Goal: Information Seeking & Learning: Learn about a topic

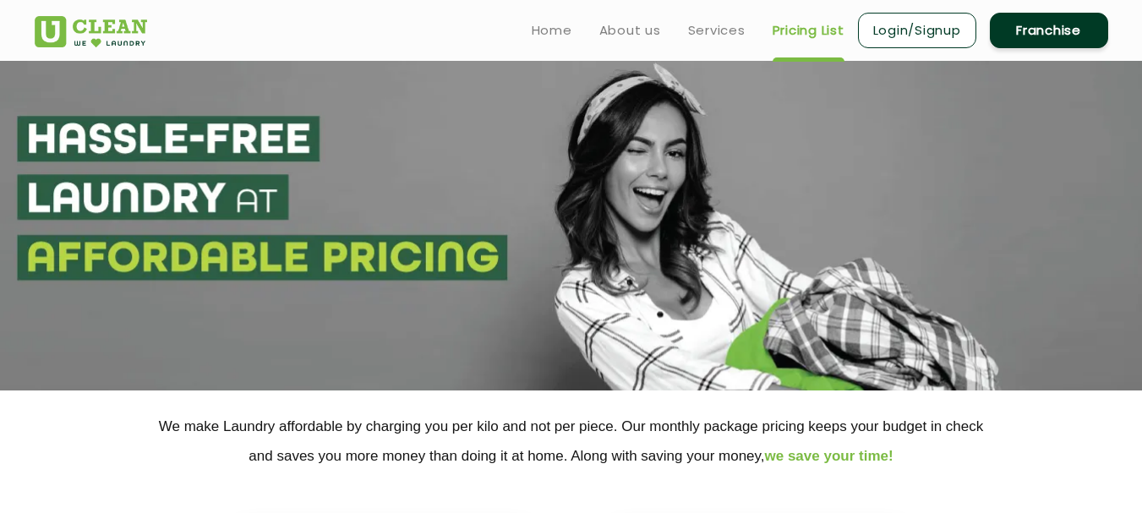
select select "5"
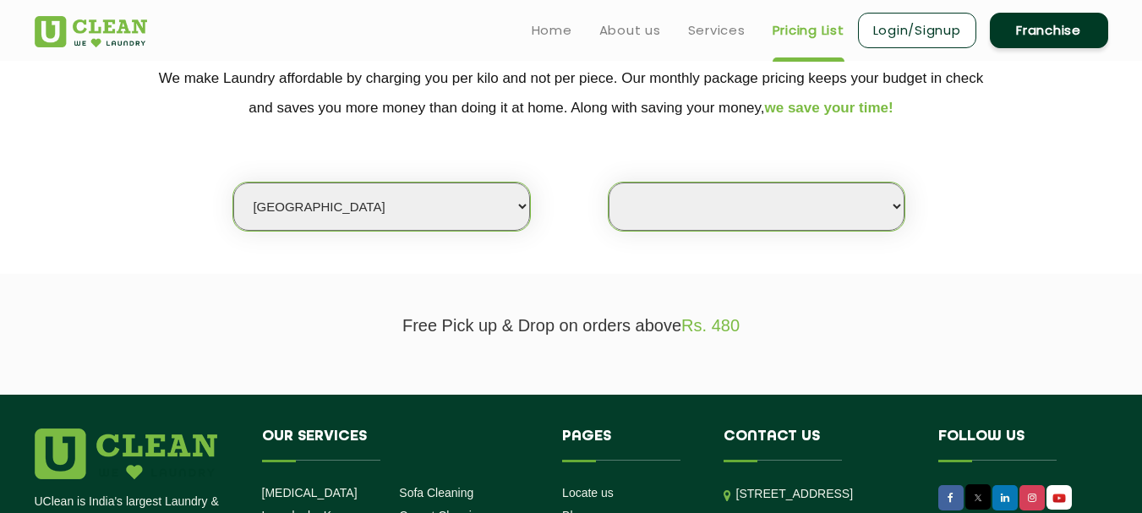
scroll to position [338, 0]
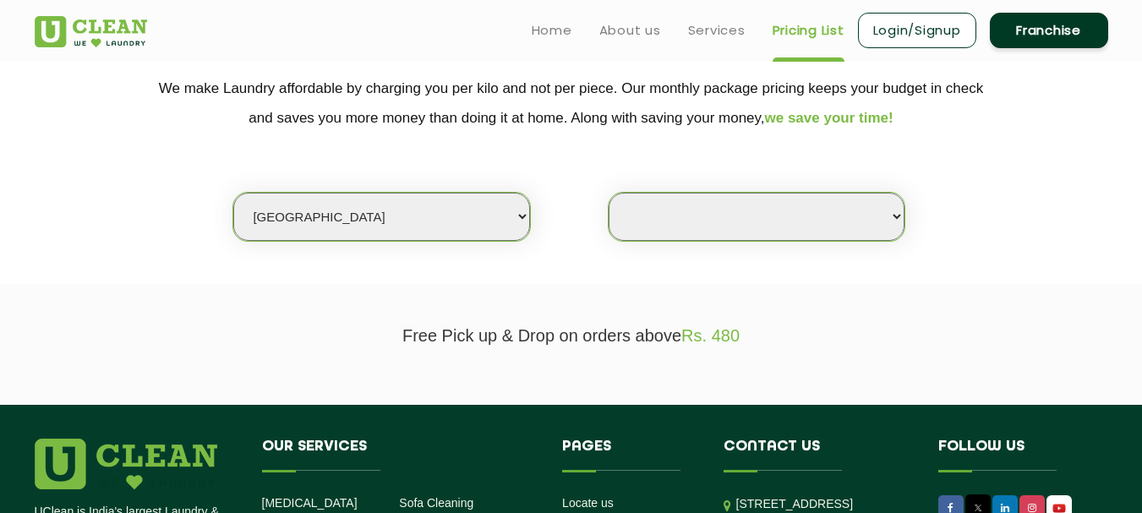
click at [657, 222] on select "Select Store" at bounding box center [757, 217] width 296 height 48
select select "0"
click at [609, 193] on select "Select Store" at bounding box center [757, 217] width 296 height 48
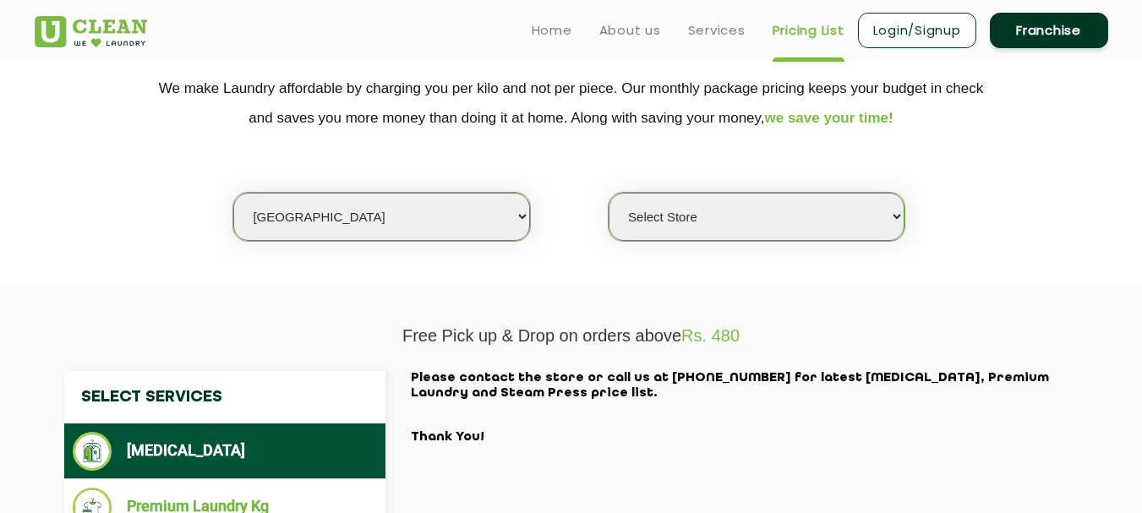
click at [658, 214] on select "Select Store" at bounding box center [757, 217] width 296 height 48
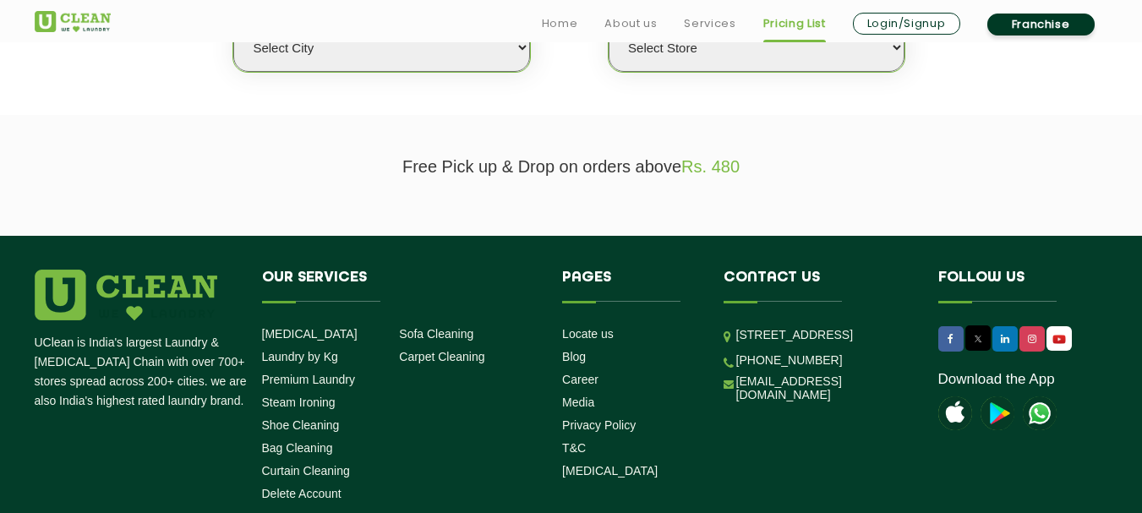
scroll to position [507, 0]
click at [358, 66] on select "Select city [GEOGRAPHIC_DATA] [GEOGRAPHIC_DATA] [GEOGRAPHIC_DATA] [GEOGRAPHIC_D…" at bounding box center [381, 48] width 296 height 48
select select "5"
click at [233, 24] on select "Select city Aalo Agartala Agra Ahmedabad Akola Aligarh Alwar - UClean Select Am…" at bounding box center [381, 48] width 296 height 48
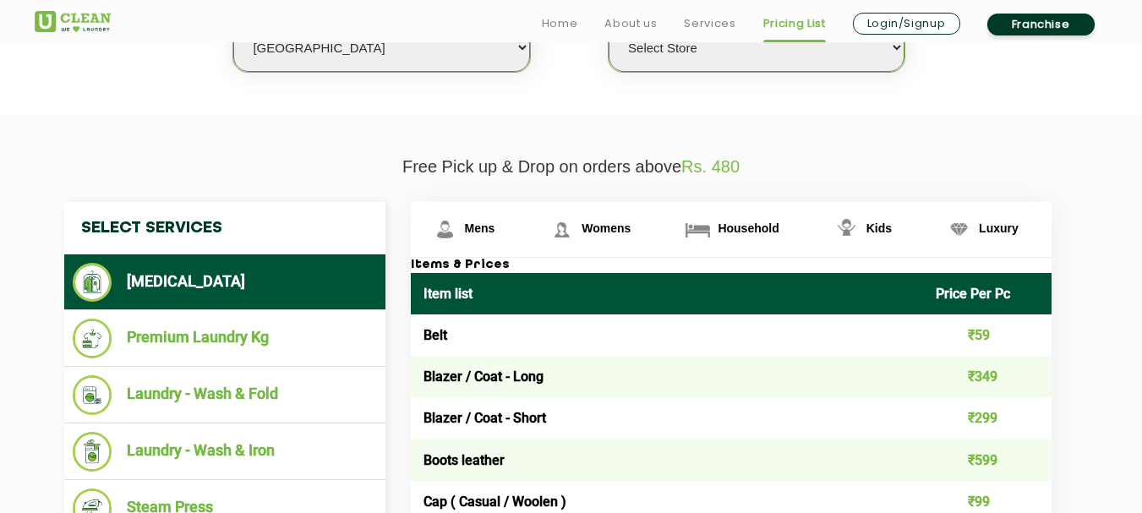
click at [736, 61] on select "Select Store UClean Narsingi UClean Nizampet UClean Sangareddy UClean Gachibowl…" at bounding box center [757, 48] width 296 height 48
select select "309"
click at [609, 24] on select "Select Store UClean Narsingi UClean Nizampet UClean Sangareddy UClean Gachibowl…" at bounding box center [757, 48] width 296 height 48
click at [260, 288] on li "[MEDICAL_DATA]" at bounding box center [225, 282] width 304 height 39
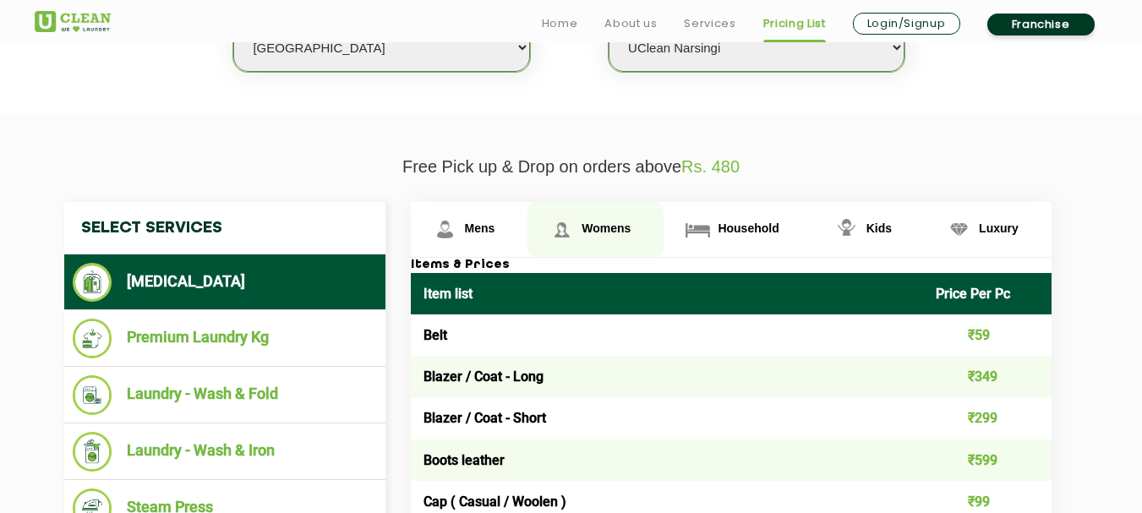
click at [495, 235] on span "Womens" at bounding box center [480, 229] width 30 height 14
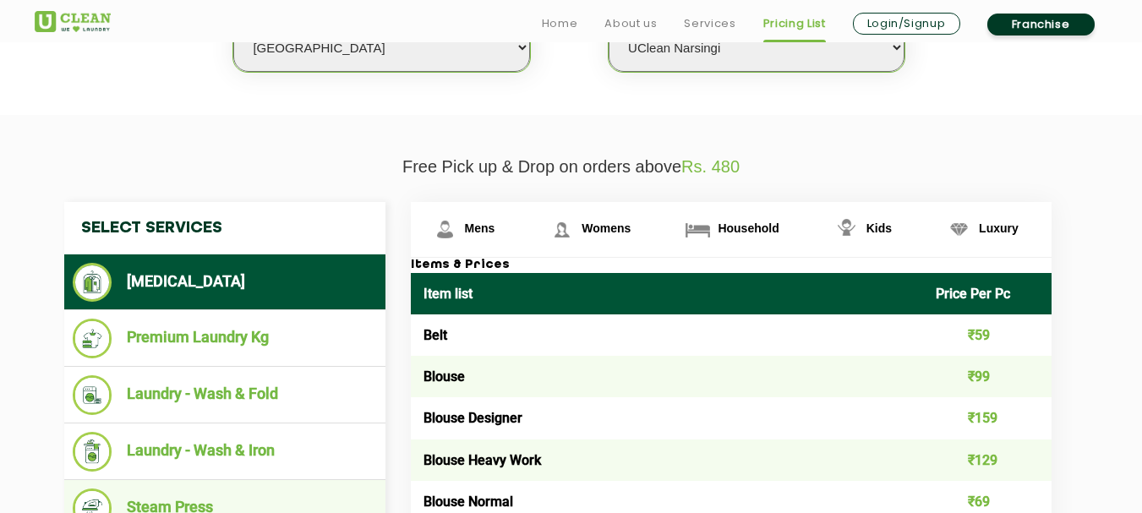
click at [218, 496] on li "Steam Press" at bounding box center [225, 509] width 304 height 40
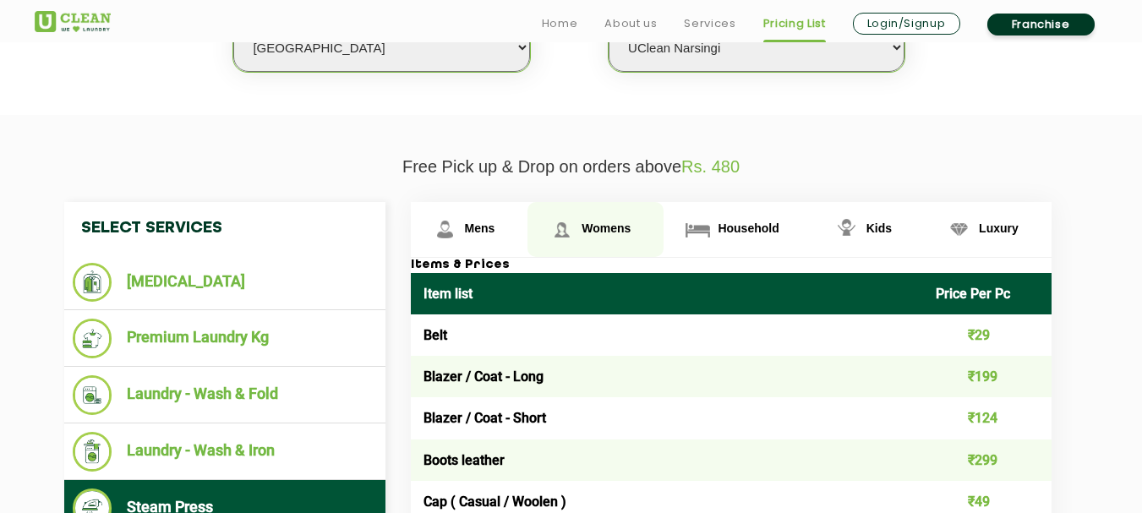
click at [495, 233] on span "Womens" at bounding box center [480, 229] width 30 height 14
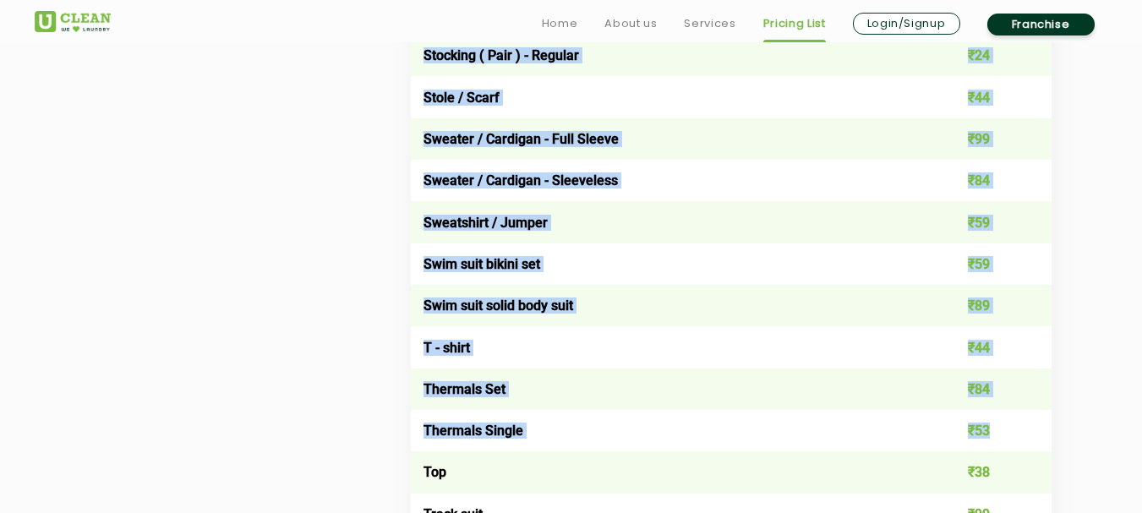
scroll to position [6003, 0]
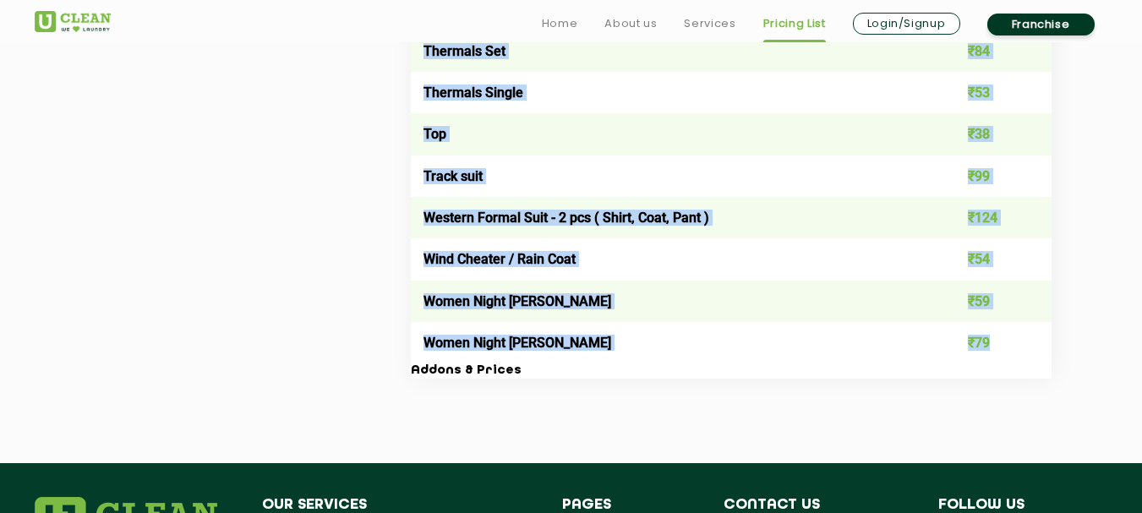
drag, startPoint x: 423, startPoint y: 294, endPoint x: 996, endPoint y: 344, distance: 575.4
copy table "Item list Price Per Pc Belt ₹29 Blouse ₹49 Blouse Designer ₹79 Blouse Heavy Wor…"
